Goal: Transaction & Acquisition: Register for event/course

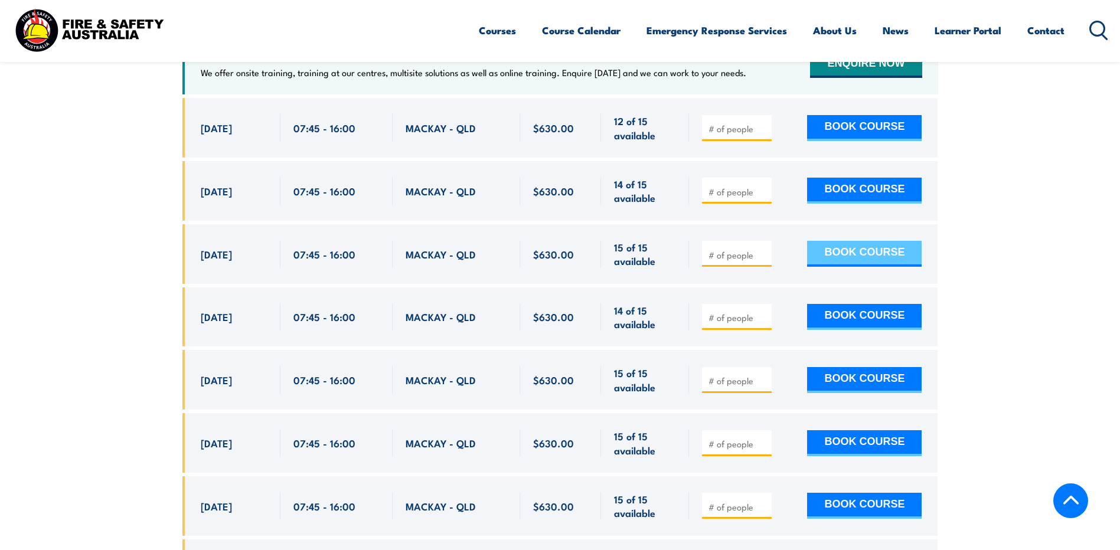
scroll to position [2311, 0]
click at [842, 267] on button "BOOK COURSE" at bounding box center [864, 254] width 115 height 26
type input "1"
click at [762, 261] on input "1" at bounding box center [737, 255] width 59 height 12
click at [857, 264] on button "BOOK COURSE" at bounding box center [864, 254] width 115 height 26
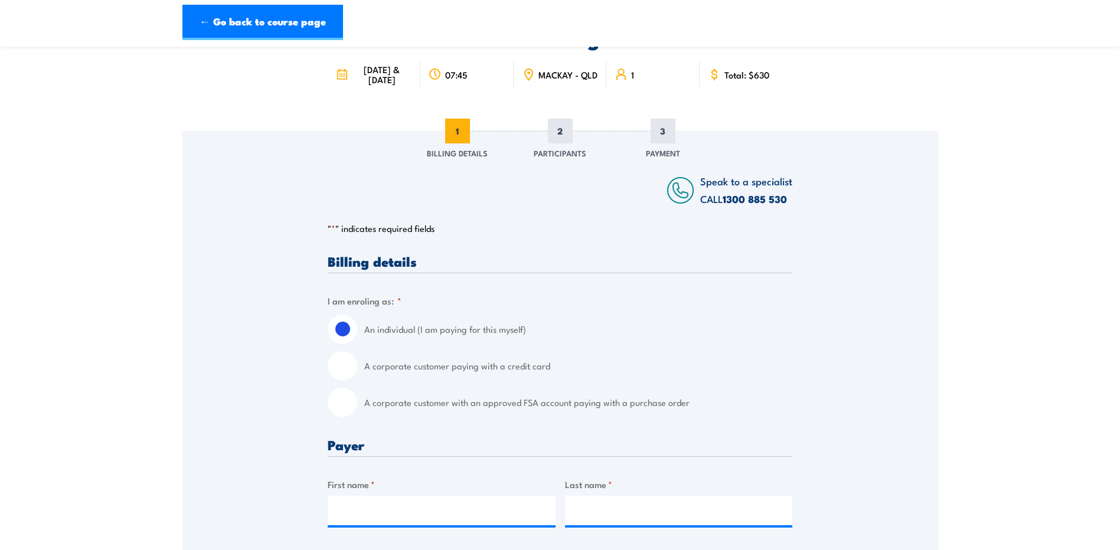
scroll to position [118, 0]
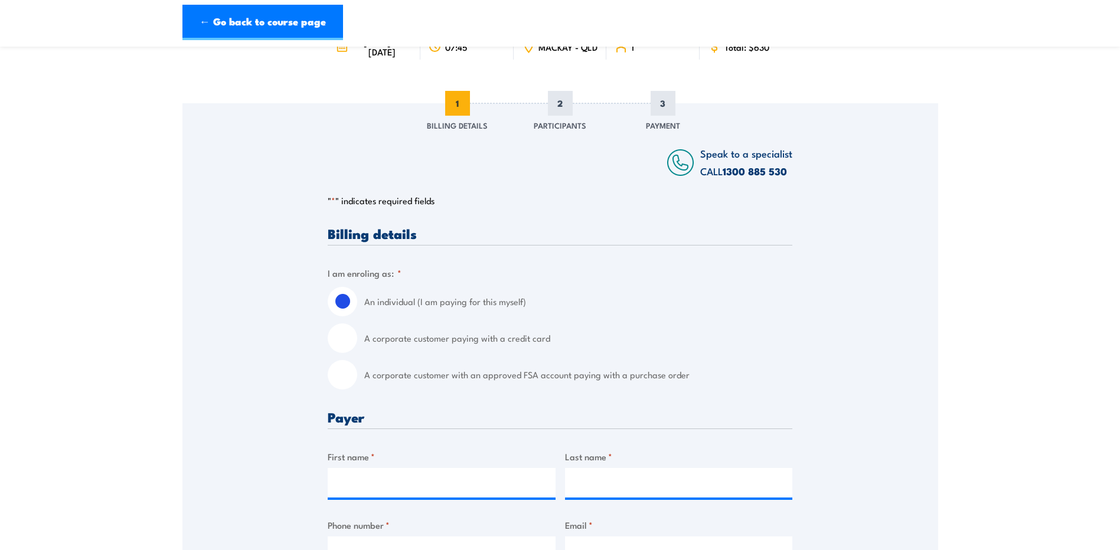
click at [340, 385] on input "A corporate customer with an approved FSA account paying with a purchase order" at bounding box center [343, 375] width 30 height 30
radio input "true"
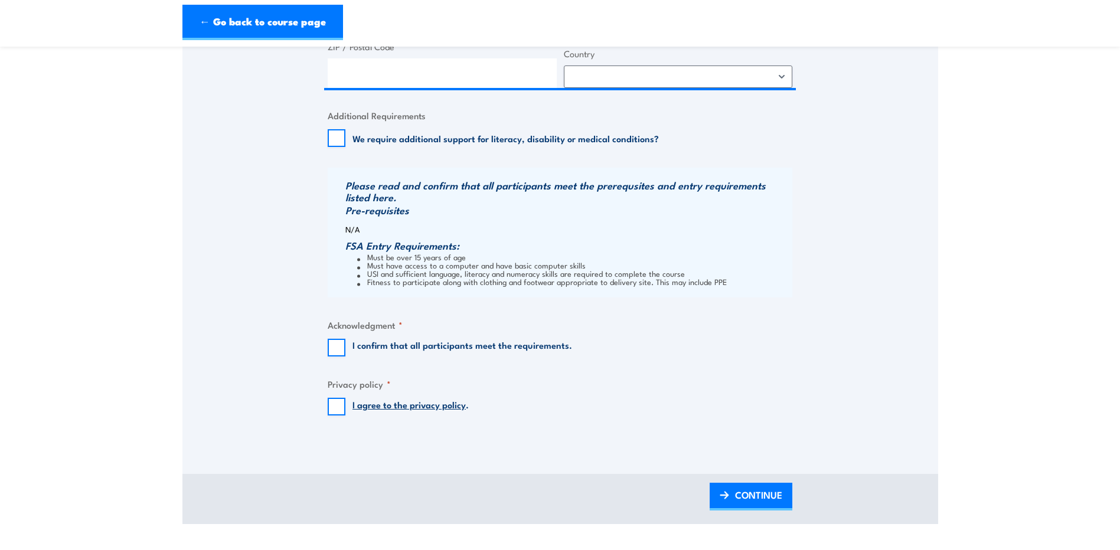
scroll to position [1122, 0]
